Goal: Navigation & Orientation: Find specific page/section

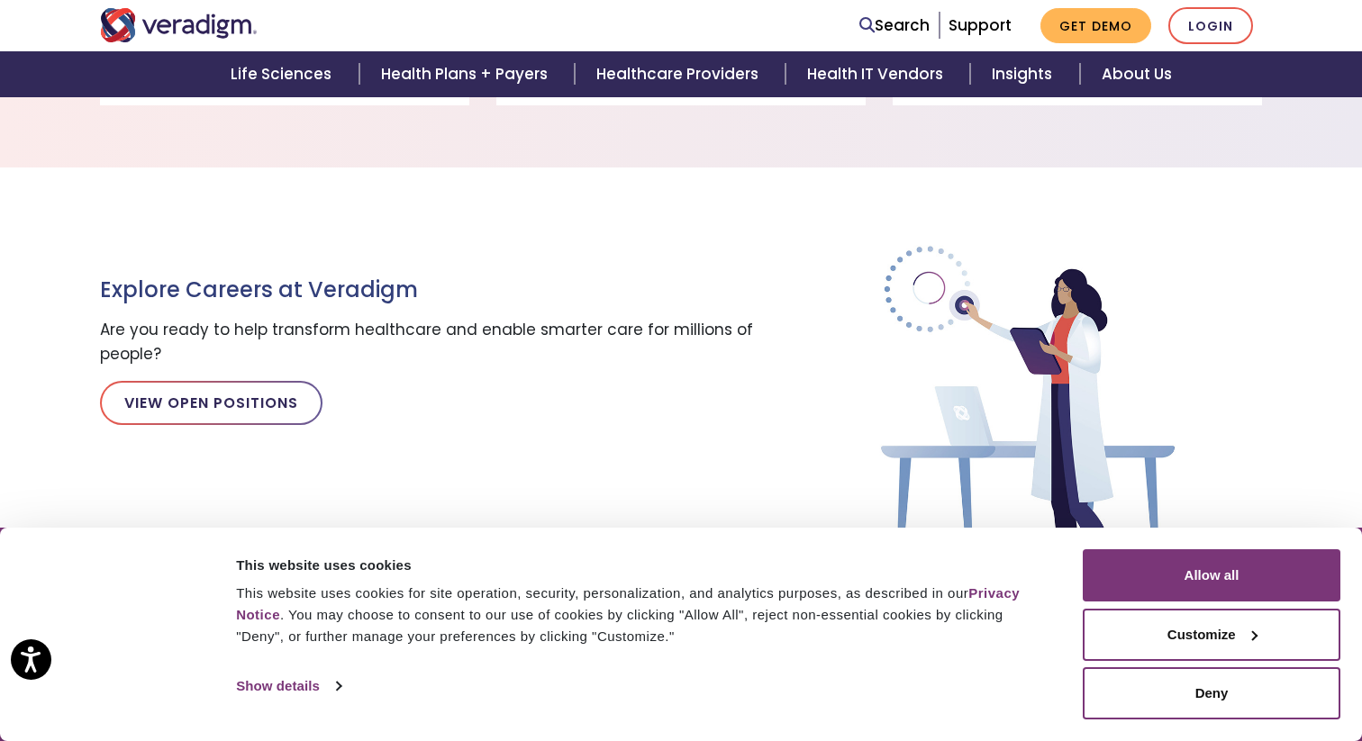
scroll to position [1989, 0]
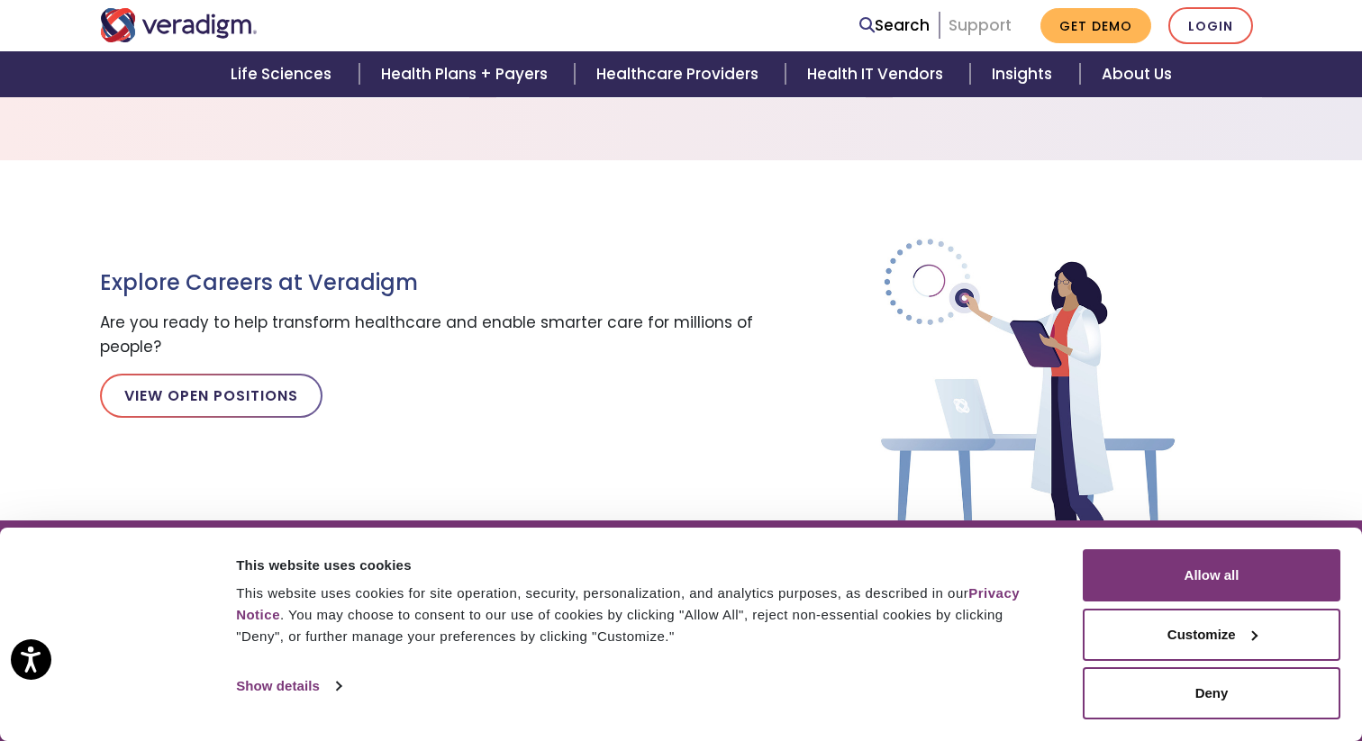
click at [983, 16] on link "Support" at bounding box center [979, 25] width 63 height 22
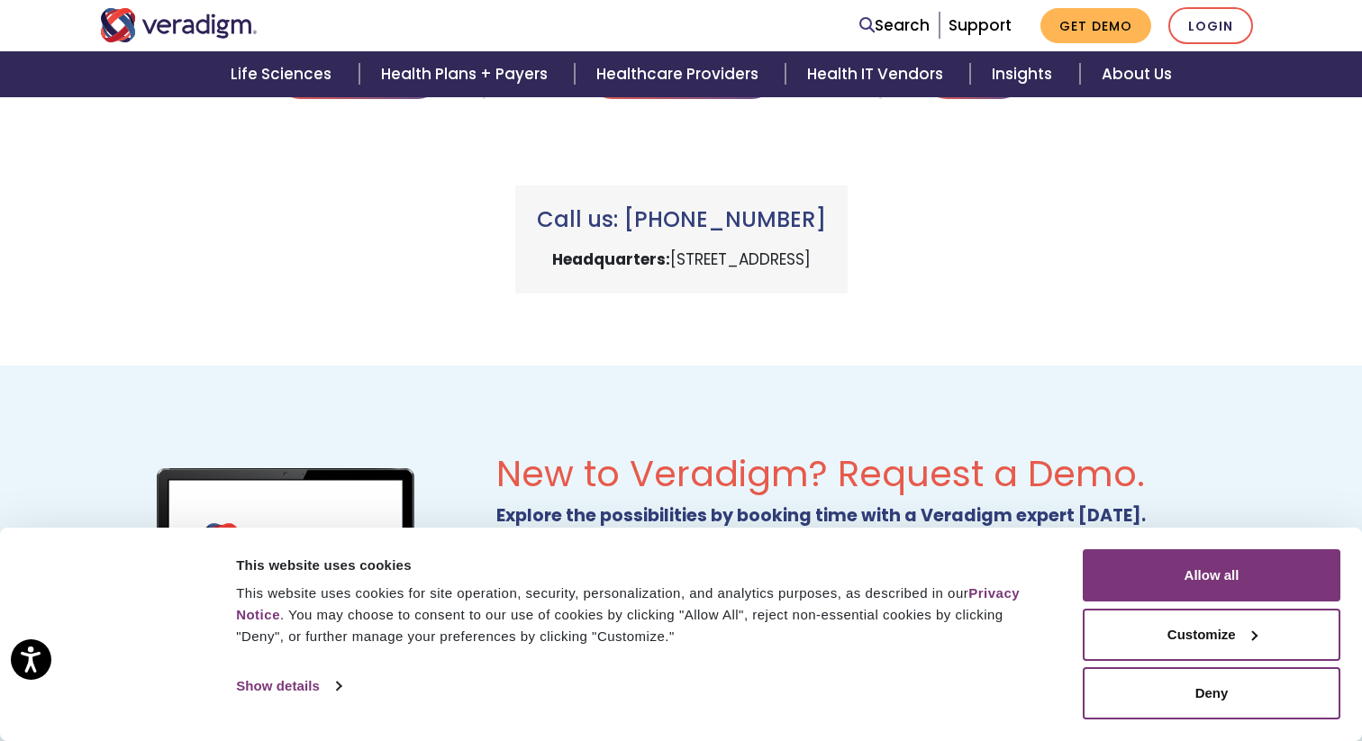
scroll to position [371, 0]
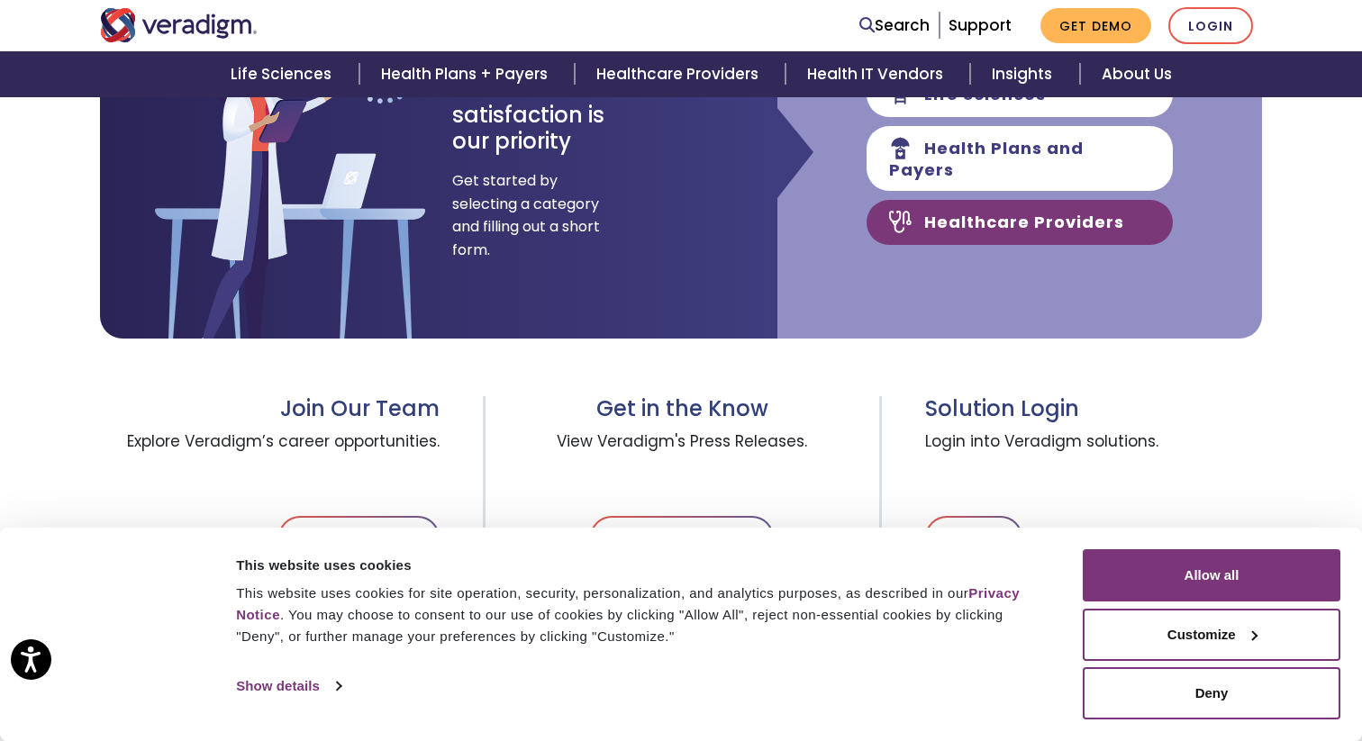
click at [1023, 202] on link "Healthcare Providers" at bounding box center [1019, 222] width 306 height 45
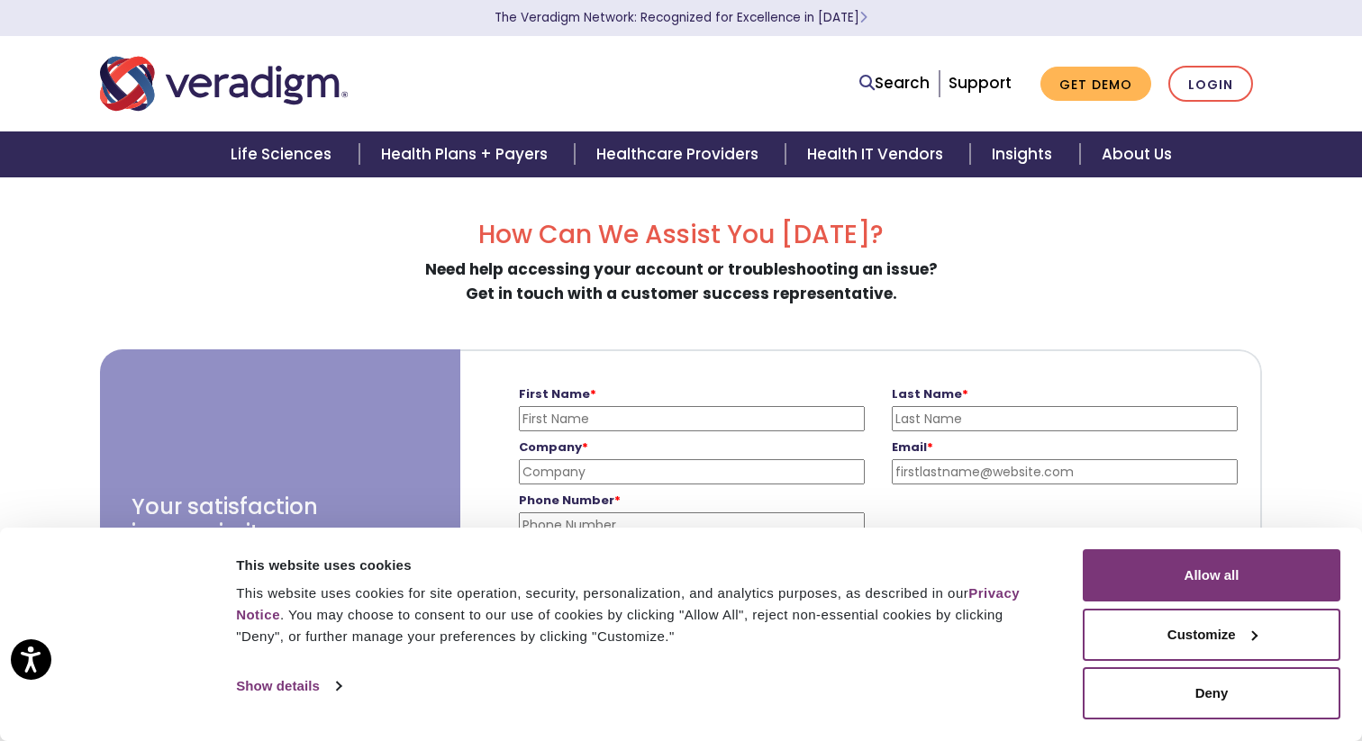
click at [243, 81] on img "Veradigm logo" at bounding box center [224, 83] width 248 height 59
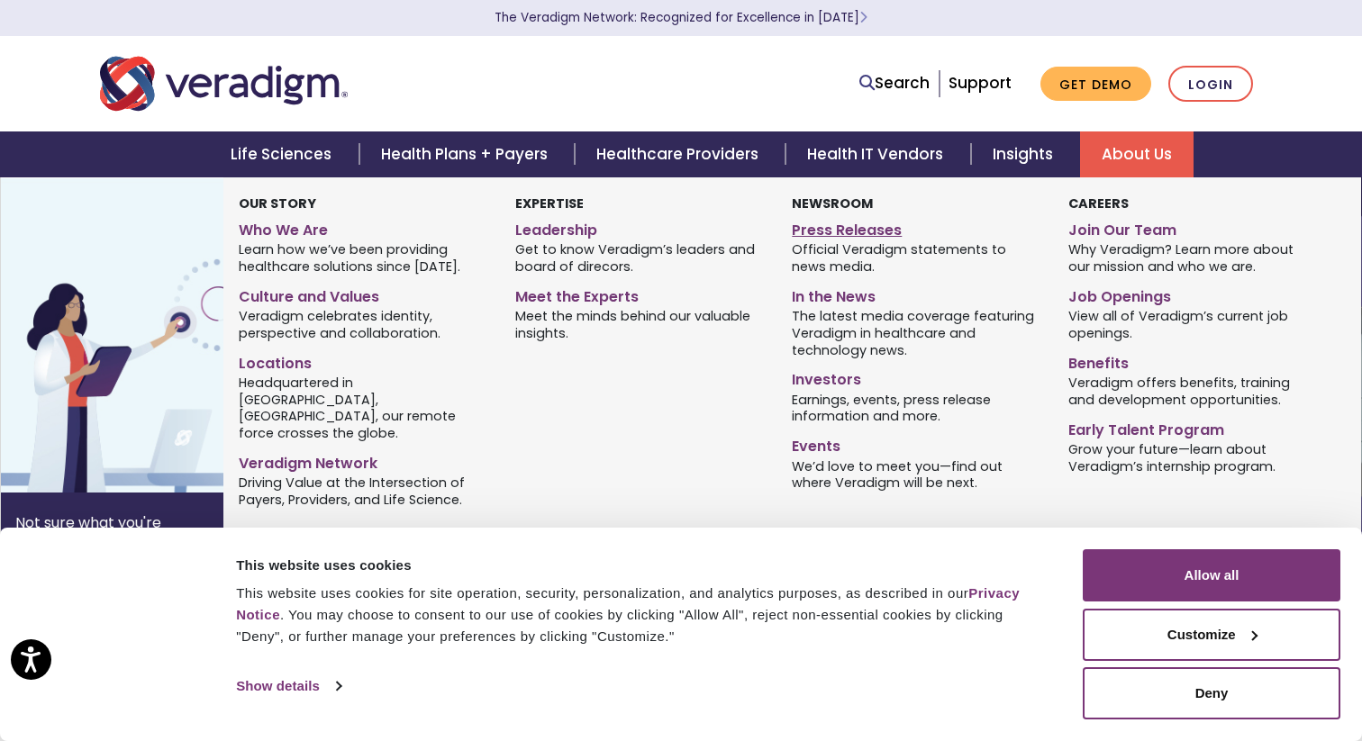
click at [841, 239] on link "Press Releases" at bounding box center [916, 227] width 249 height 26
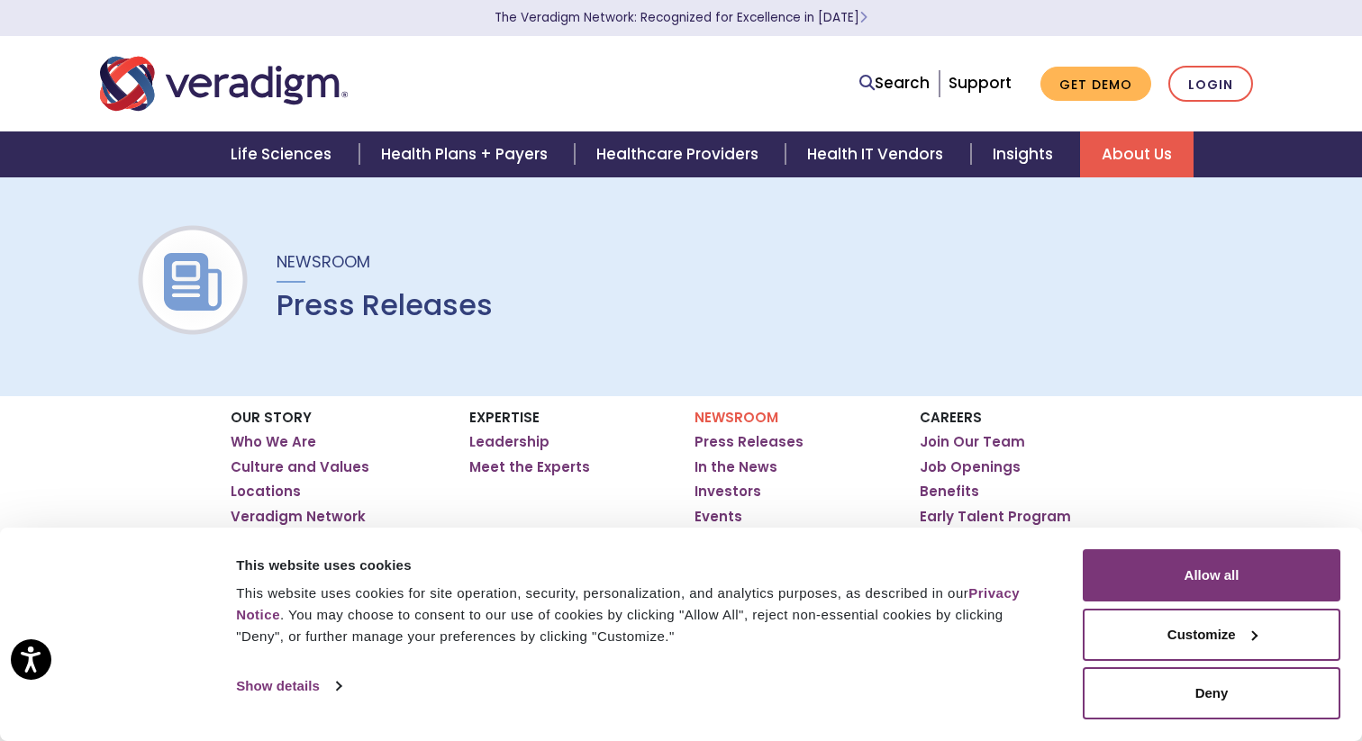
click at [207, 267] on img at bounding box center [192, 282] width 115 height 58
click at [204, 96] on img "Veradigm logo" at bounding box center [224, 83] width 248 height 59
